Goal: Obtain resource: Obtain resource

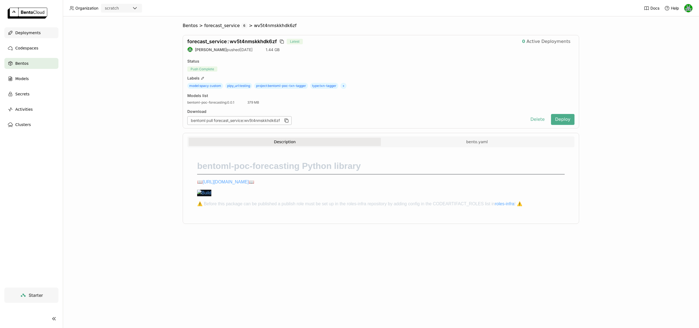
click at [37, 37] on div "Deployments" at bounding box center [31, 32] width 54 height 11
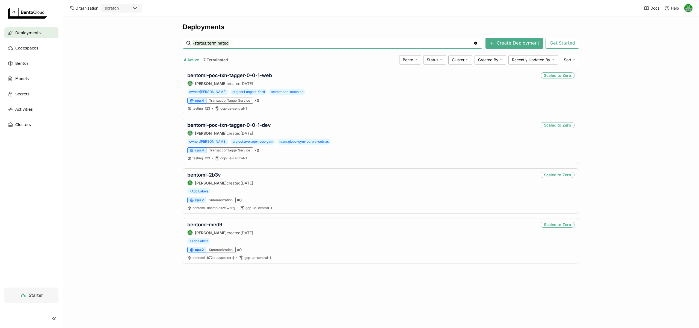
click at [126, 12] on div "scratch" at bounding box center [121, 8] width 41 height 9
click at [129, 17] on div "wayflyer-sandbox" at bounding box center [121, 22] width 32 height 11
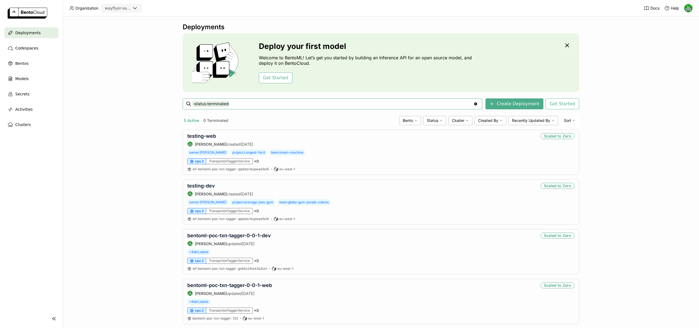
click at [119, 10] on div "wayflyer-sandbox" at bounding box center [118, 7] width 26 height 5
click at [121, 33] on div "wayflyer-prod" at bounding box center [121, 34] width 32 height 5
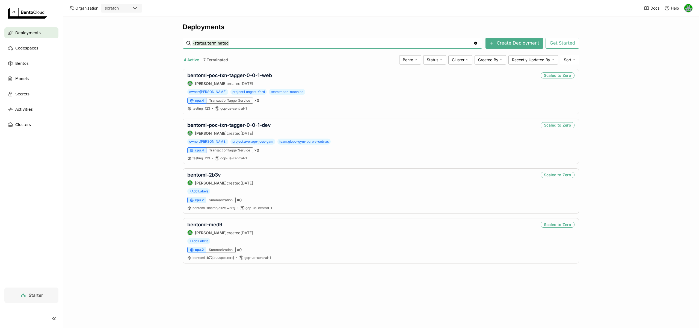
click at [103, 92] on div "Deployments -status:terminated -status:terminated Clear value Create Deployment…" at bounding box center [381, 171] width 636 height 311
click at [119, 12] on header "Organization scratch Docs Help" at bounding box center [349, 8] width 699 height 16
click at [118, 10] on div "scratch" at bounding box center [117, 8] width 30 height 8
click at [117, 21] on div "wayflyer-sandbox" at bounding box center [121, 22] width 32 height 11
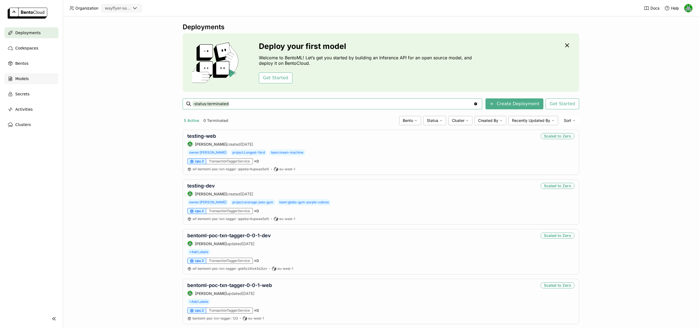
click at [22, 77] on span "Models" at bounding box center [21, 78] width 13 height 7
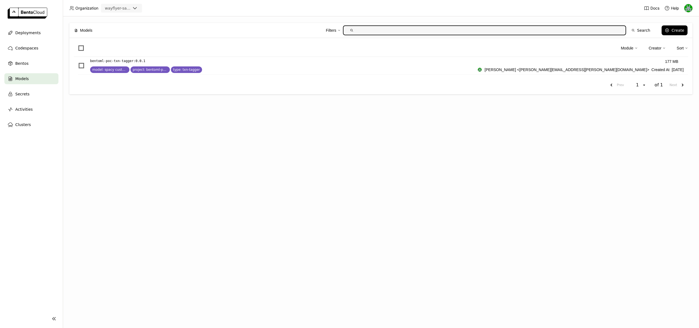
click at [123, 9] on div "wayflyer-sandbox" at bounding box center [118, 7] width 26 height 5
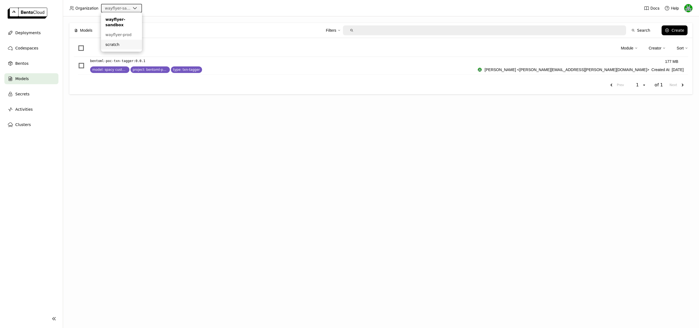
click at [107, 43] on div "scratch" at bounding box center [121, 44] width 32 height 5
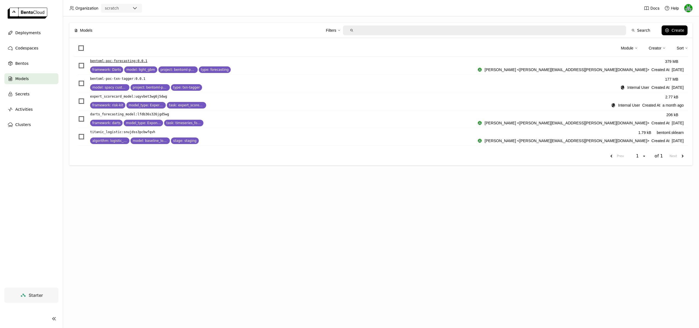
click at [122, 60] on p "bentoml-poc-forecasting : 0.0.1" at bounding box center [118, 60] width 57 height 5
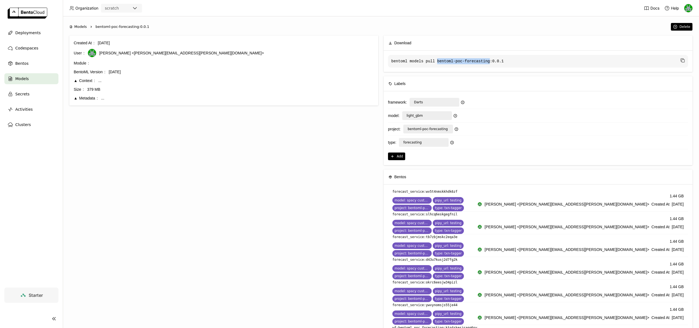
drag, startPoint x: 437, startPoint y: 61, endPoint x: 490, endPoint y: 61, distance: 53.8
click at [490, 61] on code "bentoml models pull bentoml-poc-forecasting:0.0.1" at bounding box center [538, 61] width 300 height 13
copy code "bentoml-poc-forecasting"
